Goal: Task Accomplishment & Management: Complete application form

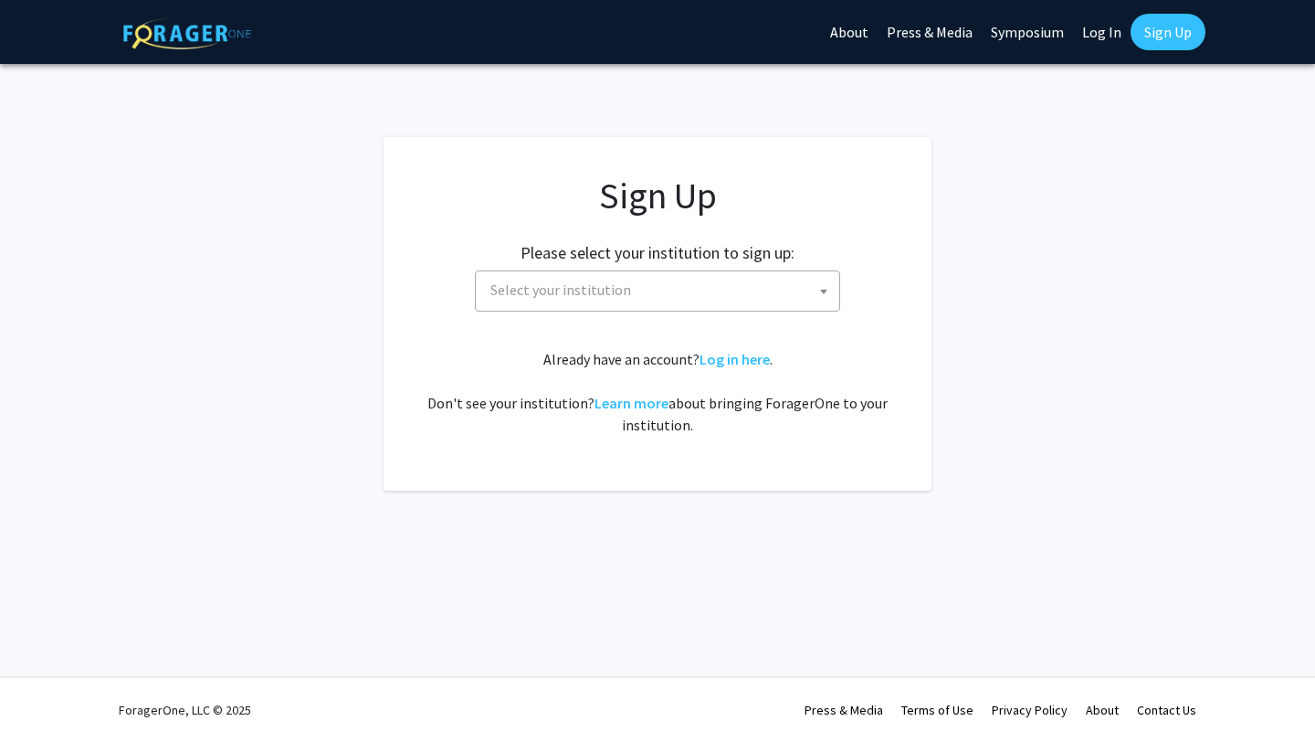
click at [668, 280] on span "Select your institution" at bounding box center [661, 289] width 356 height 37
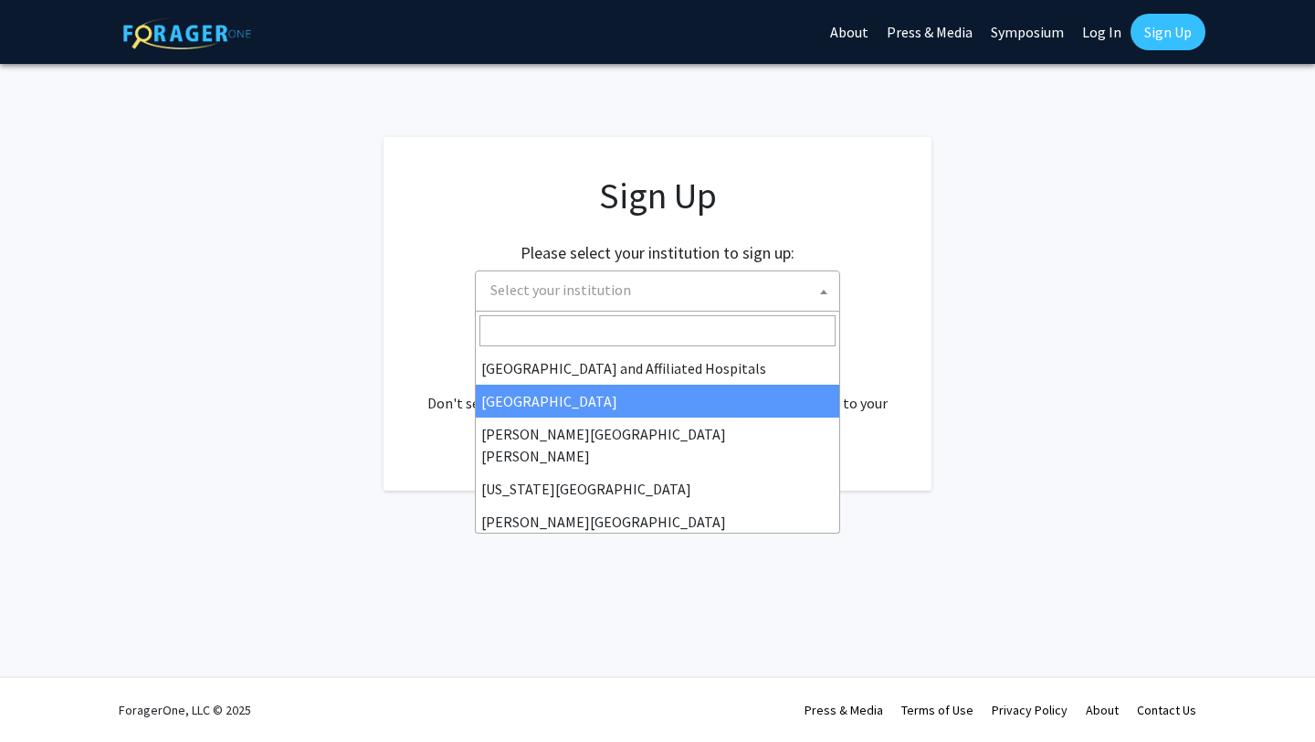
scroll to position [293, 0]
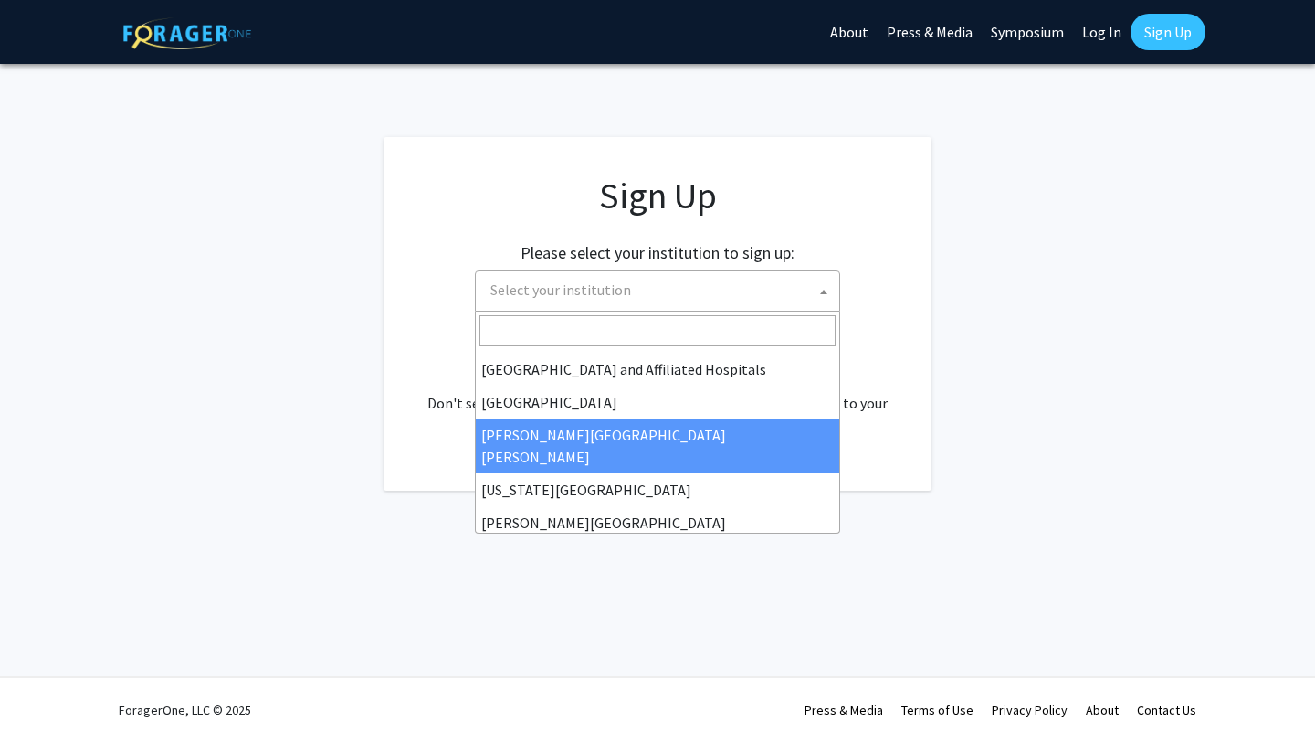
select select "1"
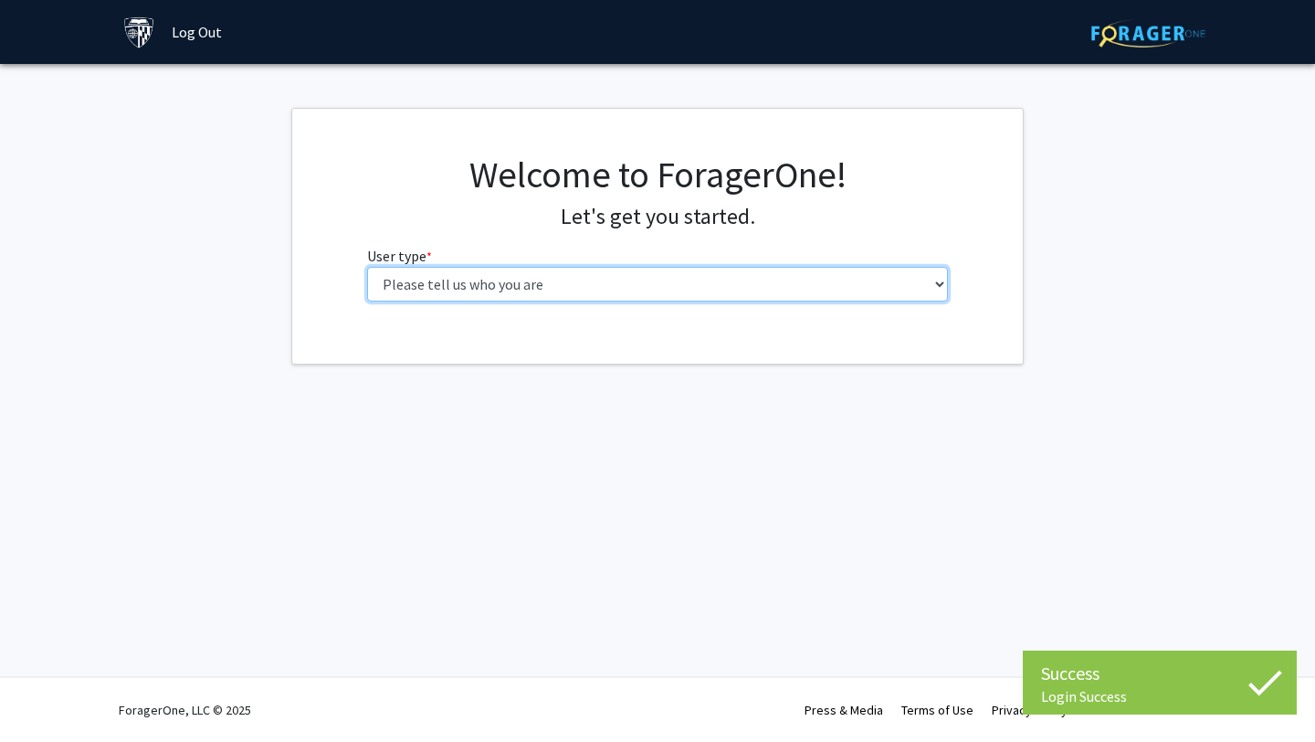
click at [624, 288] on select "Please tell us who you are Undergraduate Student Master's Student Doctoral Cand…" at bounding box center [658, 284] width 582 height 35
select select "2: masters"
click at [367, 267] on select "Please tell us who you are Undergraduate Student Master's Student Doctoral Cand…" at bounding box center [658, 284] width 582 height 35
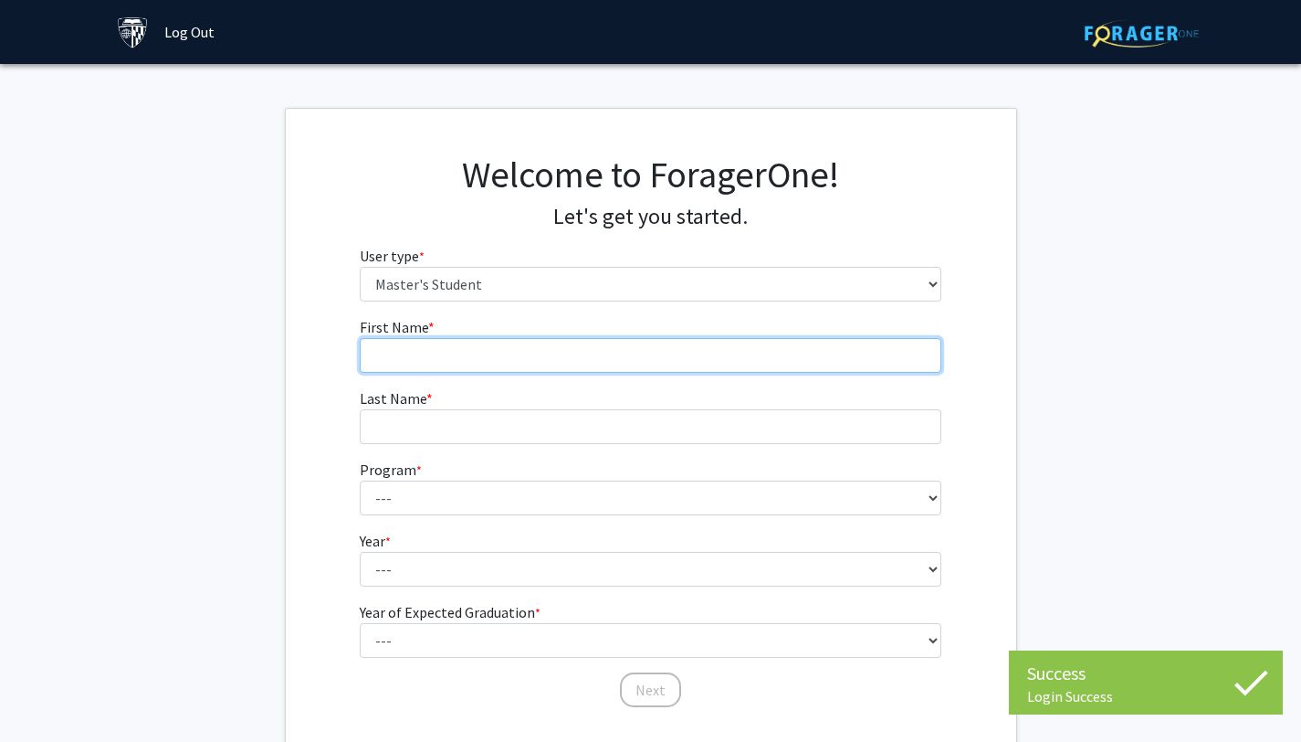
click at [642, 346] on input "First Name * required" at bounding box center [651, 355] width 582 height 35
type input "Arun"
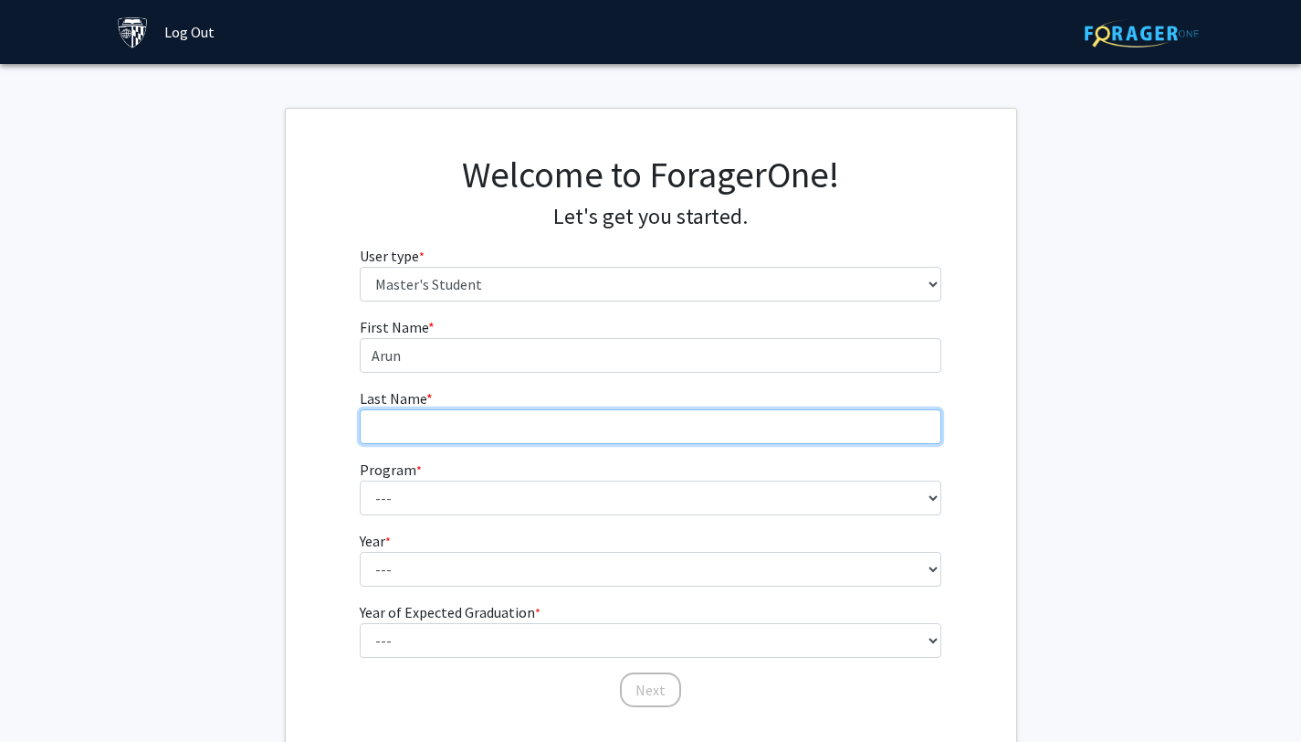
click at [442, 424] on input "Last Name * required" at bounding box center [651, 426] width 582 height 35
type input "Tailor"
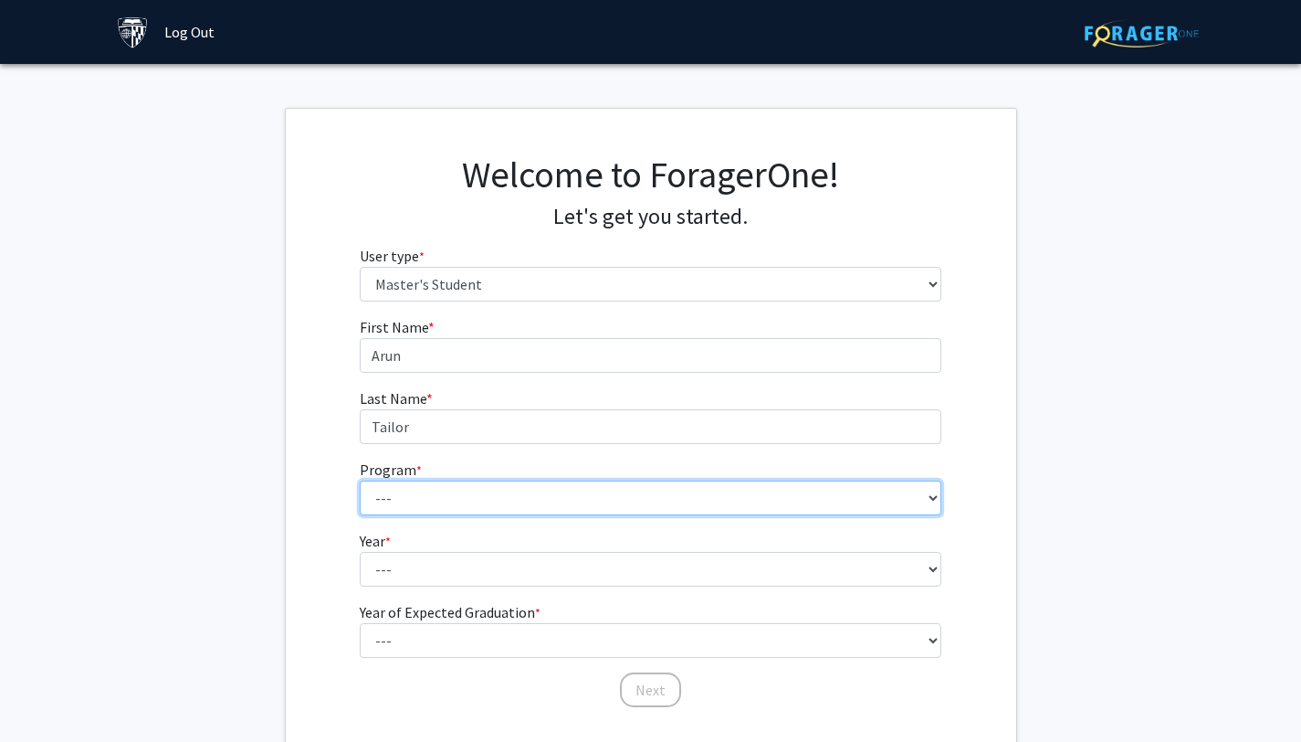
click at [411, 490] on select "--- Anatomy Education Applied and Computational Mathematics Applied Biomedical …" at bounding box center [651, 497] width 582 height 35
select select "31: 21"
click at [360, 480] on select "--- Anatomy Education Applied and Computational Mathematics Applied Biomedical …" at bounding box center [651, 497] width 582 height 35
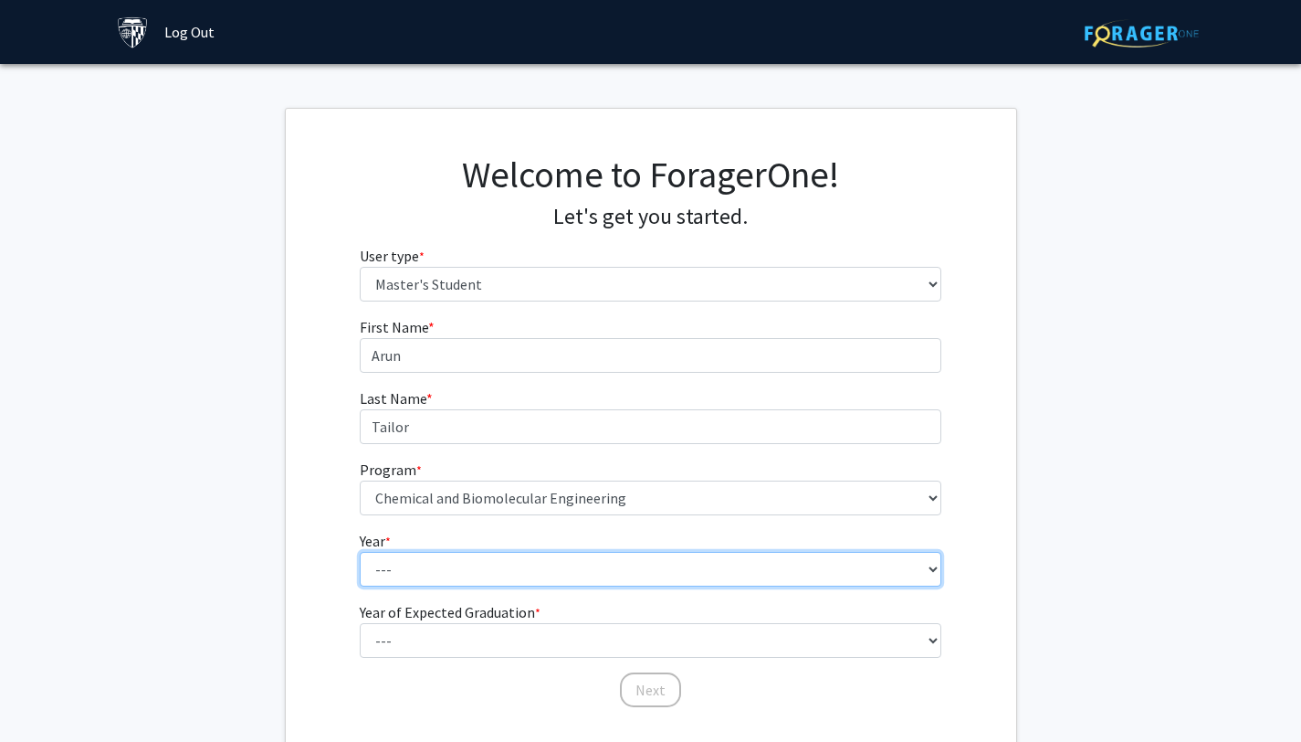
click at [437, 562] on select "--- First Year Second Year" at bounding box center [651, 569] width 582 height 35
select select "1: first_year"
click at [360, 552] on select "--- First Year Second Year" at bounding box center [651, 569] width 582 height 35
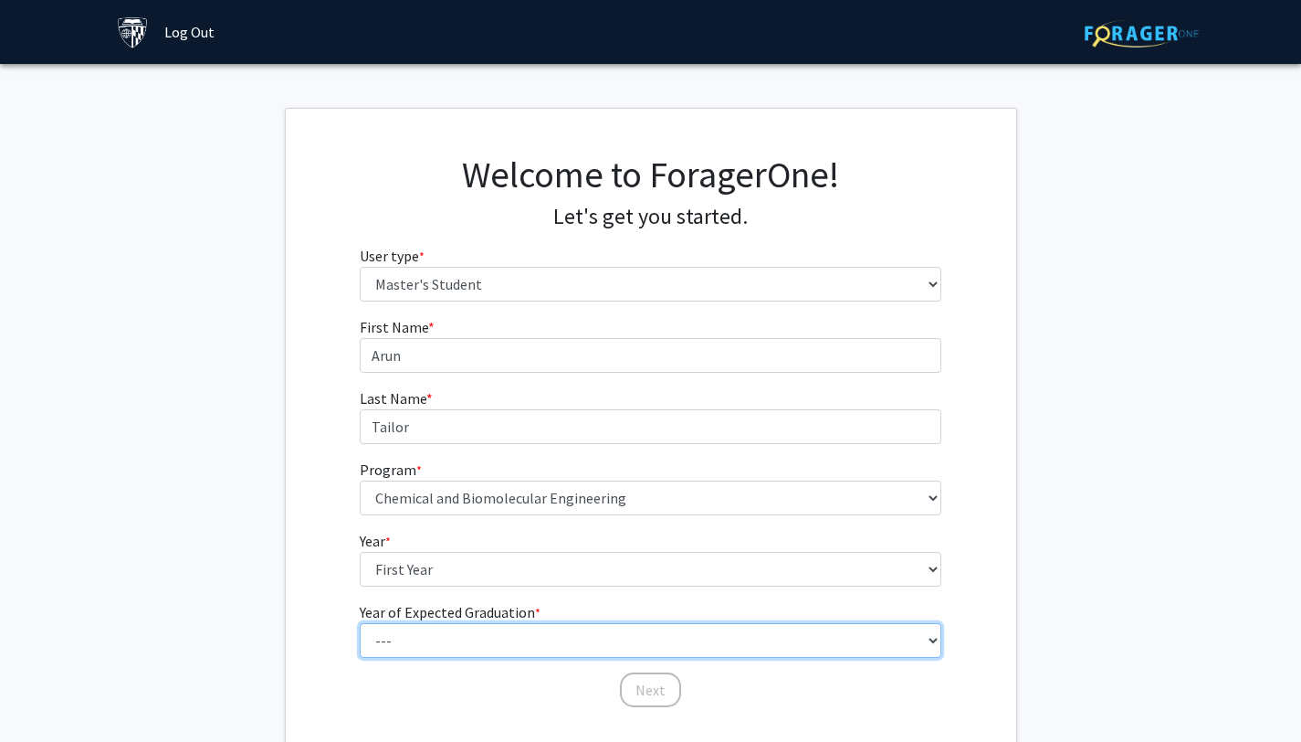
click at [431, 641] on select "--- 2025 2026 2027 2028 2029 2030 2031 2032 2033 2034" at bounding box center [651, 640] width 582 height 35
select select "2: 2026"
click at [360, 623] on select "--- 2025 2026 2027 2028 2029 2030 2031 2032 2033 2034" at bounding box center [651, 640] width 582 height 35
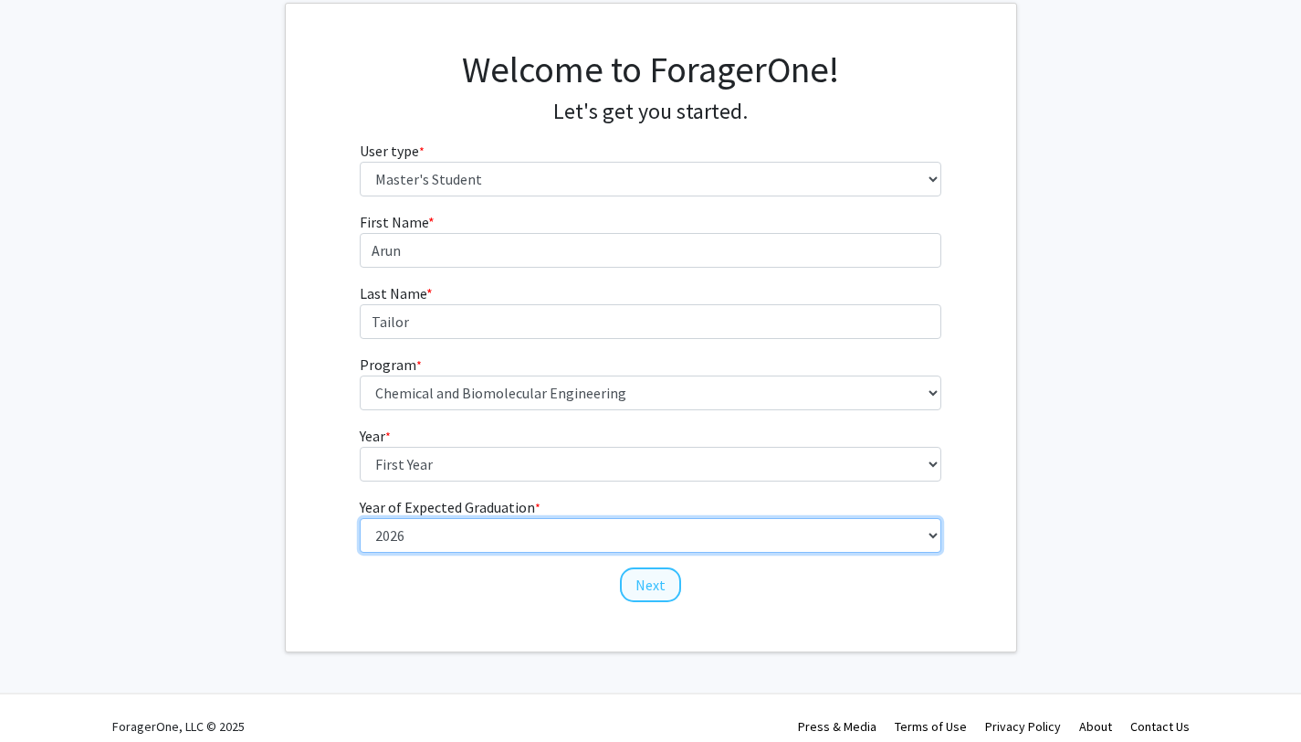
scroll to position [106, 0]
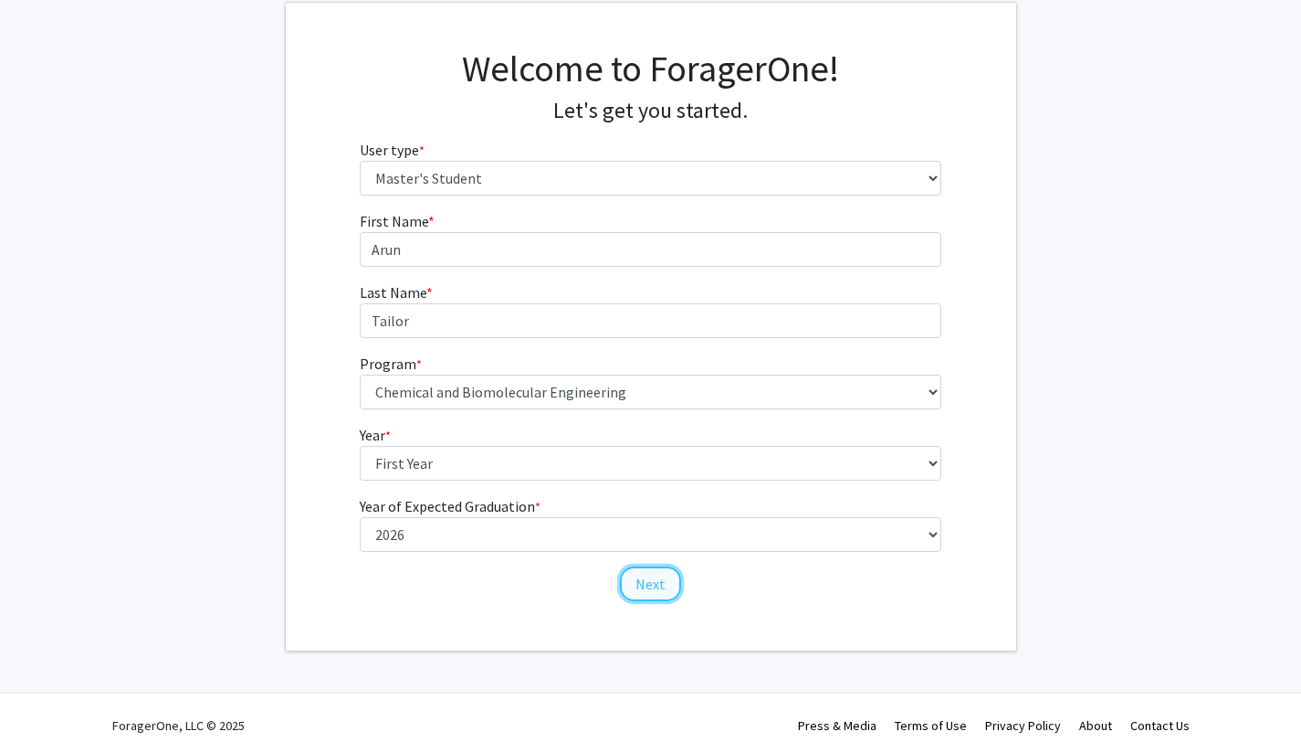
click at [650, 597] on button "Next" at bounding box center [650, 583] width 61 height 35
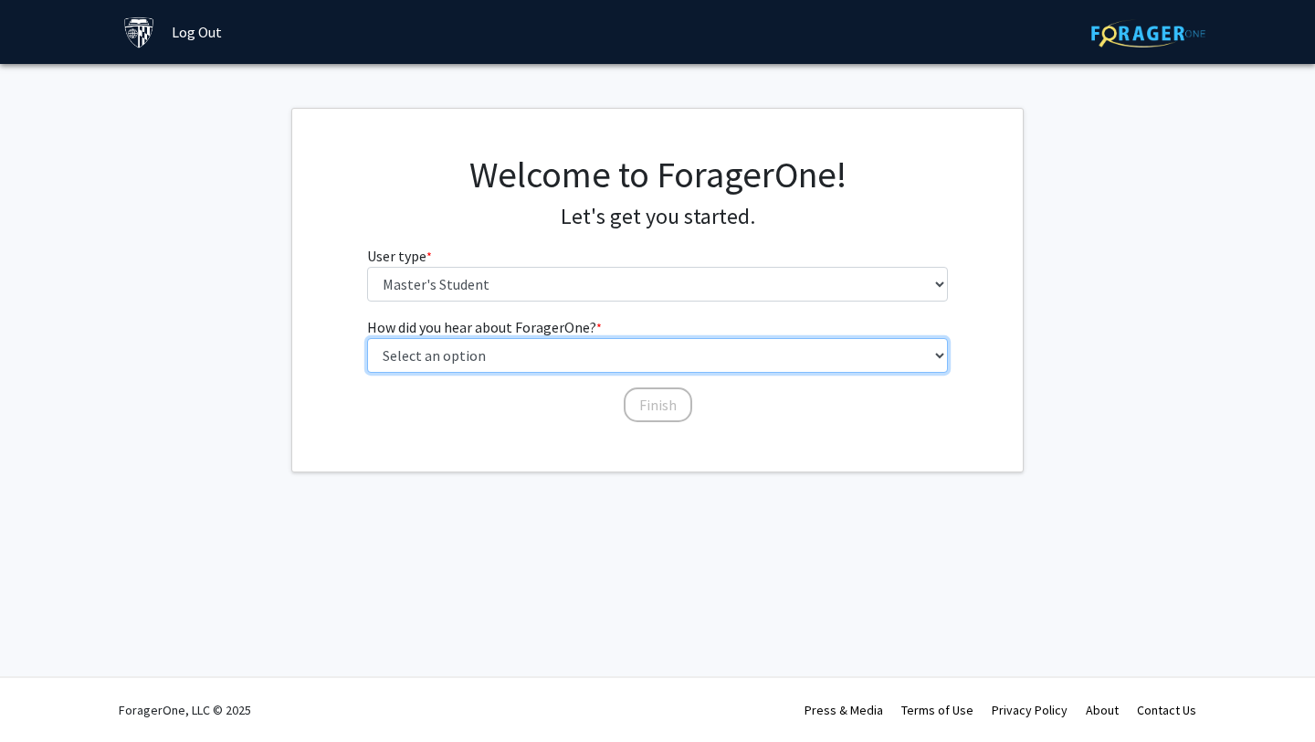
click at [661, 355] on select "Select an option Peer/student recommendation Faculty/staff recommendation Unive…" at bounding box center [658, 355] width 582 height 35
select select "3: university_website"
click at [367, 338] on select "Select an option Peer/student recommendation Faculty/staff recommendation Unive…" at bounding box center [658, 355] width 582 height 35
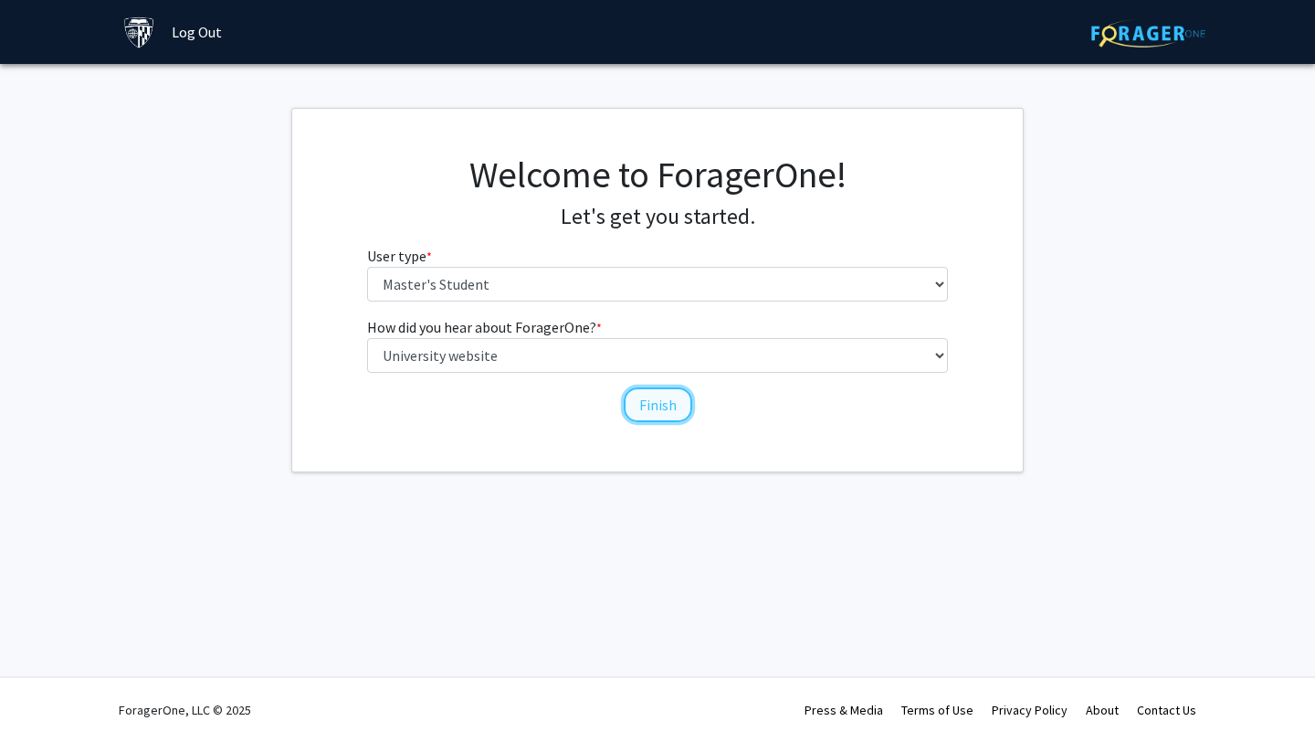
click at [634, 390] on button "Finish" at bounding box center [658, 404] width 68 height 35
